Goal: Task Accomplishment & Management: Manage account settings

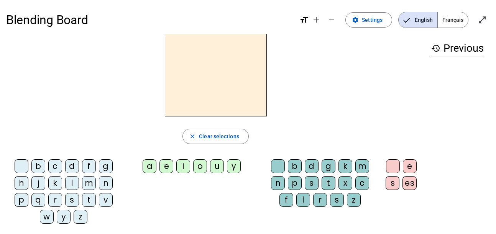
click at [71, 166] on div "d" at bounding box center [72, 166] width 14 height 14
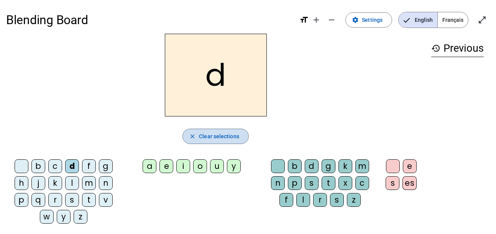
click at [200, 134] on span "Clear selections" at bounding box center [219, 136] width 40 height 9
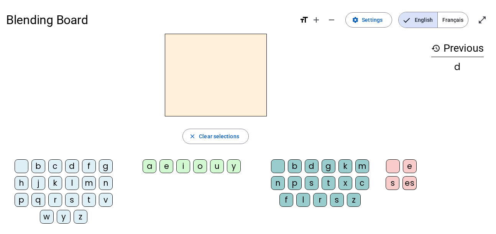
click at [39, 167] on div "b" at bounding box center [38, 166] width 14 height 14
click at [200, 168] on div "o" at bounding box center [200, 166] width 14 height 14
click at [55, 199] on div "r" at bounding box center [55, 200] width 14 height 14
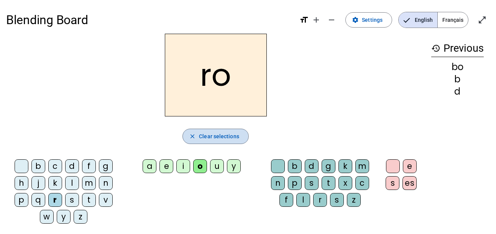
click at [201, 138] on span "Clear selections" at bounding box center [219, 136] width 40 height 9
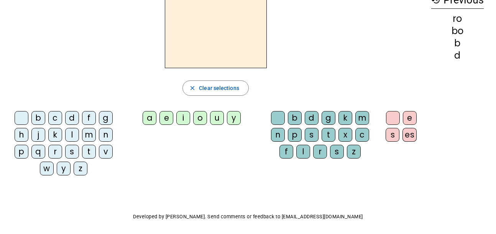
scroll to position [50, 0]
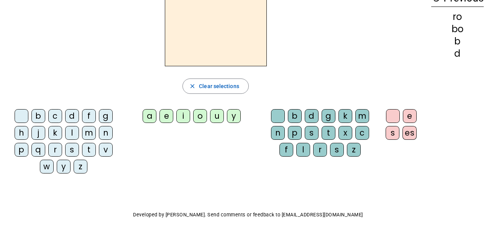
drag, startPoint x: 201, startPoint y: 116, endPoint x: 200, endPoint y: 152, distance: 36.0
click at [200, 152] on div "b c d f g h j k l m n p q r s t v w y z a e i o u y b d g k m n p s t x c f l r…" at bounding box center [215, 143] width 419 height 74
click at [196, 117] on div "o" at bounding box center [200, 116] width 14 height 14
click at [53, 148] on div "r" at bounding box center [55, 150] width 14 height 14
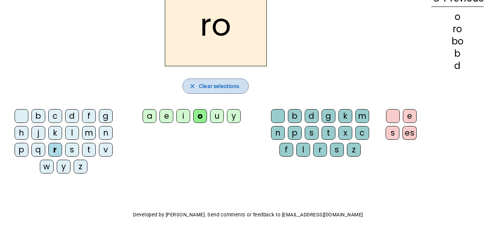
click at [223, 88] on span "Clear selections" at bounding box center [219, 86] width 40 height 9
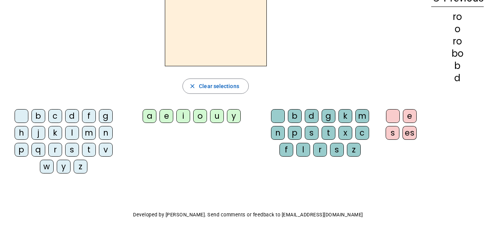
click at [40, 113] on div "b" at bounding box center [38, 116] width 14 height 14
click at [203, 114] on div "o" at bounding box center [200, 116] width 14 height 14
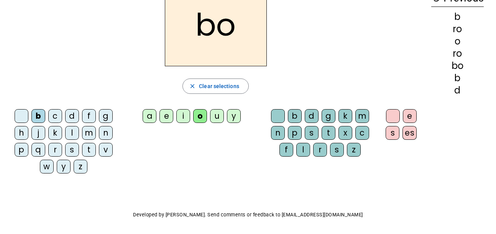
click at [55, 149] on div "r" at bounding box center [55, 150] width 14 height 14
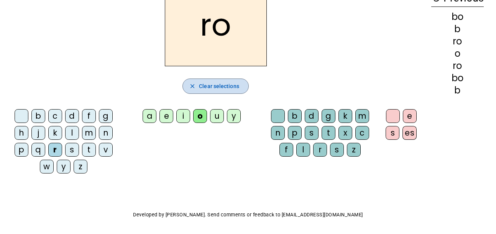
click at [205, 89] on span "Clear selections" at bounding box center [219, 86] width 40 height 9
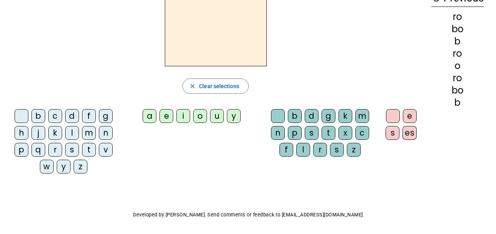
scroll to position [0, 0]
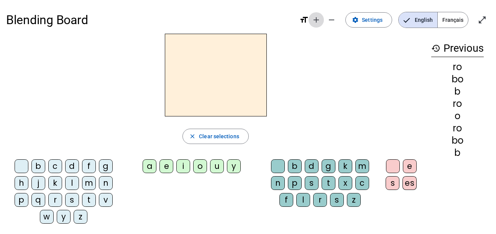
click at [319, 18] on mat-icon "add" at bounding box center [316, 19] width 9 height 9
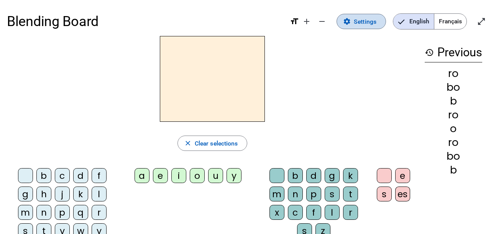
click at [357, 21] on span "Settings" at bounding box center [365, 21] width 23 height 10
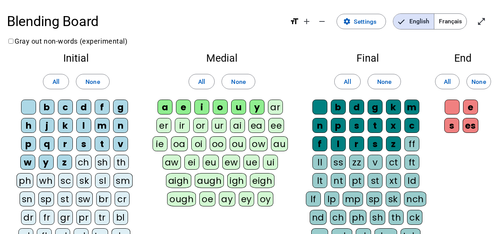
click at [198, 124] on div "or" at bounding box center [200, 125] width 15 height 15
click at [218, 124] on div "ur" at bounding box center [219, 125] width 15 height 15
click at [238, 124] on div "ai" at bounding box center [237, 125] width 15 height 15
click at [255, 124] on div "ea" at bounding box center [256, 125] width 16 height 15
click at [274, 123] on div "ee" at bounding box center [277, 125] width 16 height 15
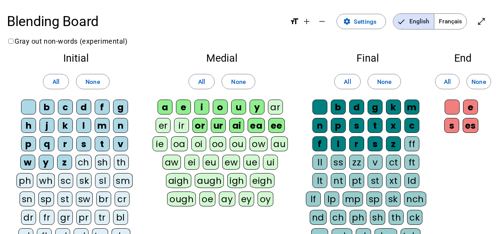
click at [160, 144] on div "ie" at bounding box center [160, 143] width 15 height 15
click at [179, 141] on div "oa" at bounding box center [179, 143] width 17 height 15
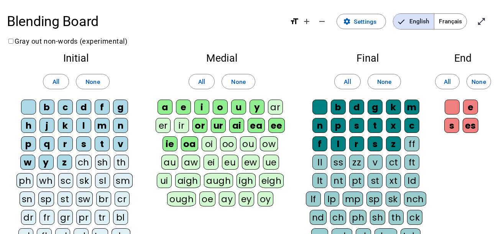
click at [161, 122] on div "er" at bounding box center [163, 125] width 15 height 15
click at [180, 124] on div "ir" at bounding box center [181, 125] width 15 height 15
click at [202, 141] on div "oi" at bounding box center [209, 143] width 15 height 15
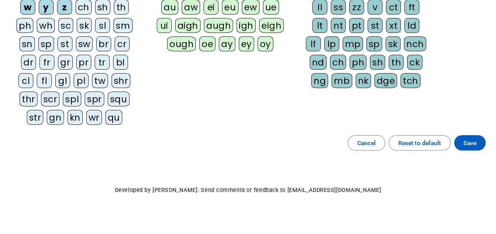
scroll to position [159, 0]
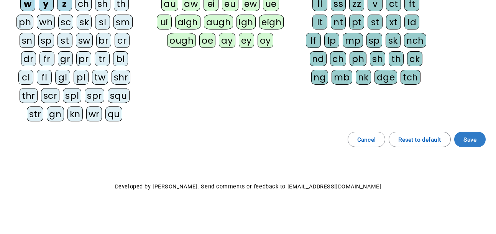
click at [471, 139] on span "Save" at bounding box center [469, 140] width 13 height 10
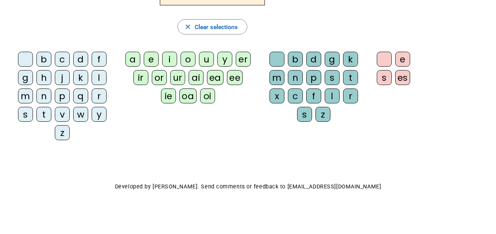
click at [47, 56] on div "b" at bounding box center [43, 59] width 15 height 15
click at [157, 76] on div "or" at bounding box center [159, 77] width 15 height 15
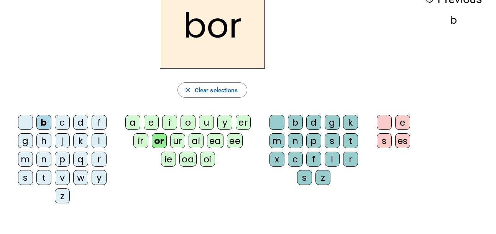
scroll to position [44, 0]
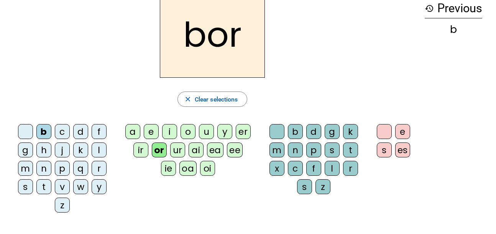
click at [296, 152] on div "n" at bounding box center [295, 150] width 15 height 15
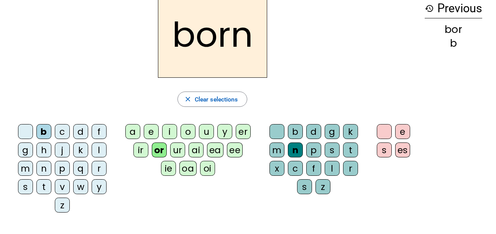
click at [179, 148] on div "ur" at bounding box center [177, 150] width 15 height 15
click at [236, 148] on div "ee" at bounding box center [235, 150] width 16 height 15
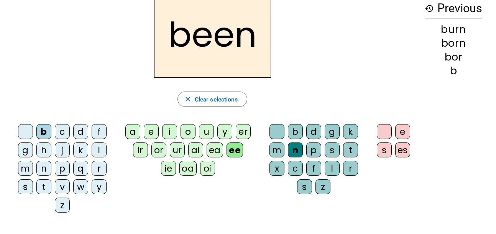
scroll to position [0, 0]
